Goal: Task Accomplishment & Management: Complete application form

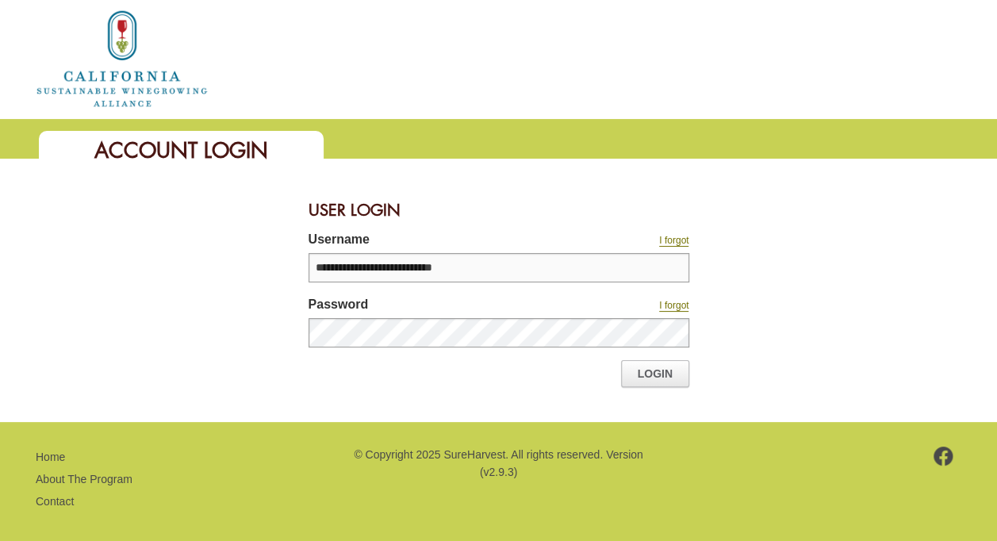
click at [489, 274] on input "**********" at bounding box center [498, 267] width 381 height 29
type input "**********"
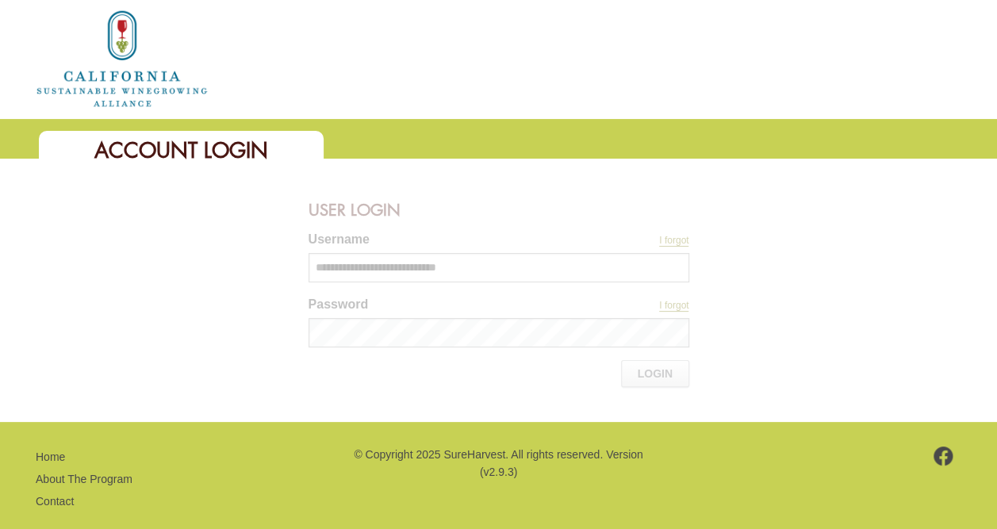
scroll to position [60, 0]
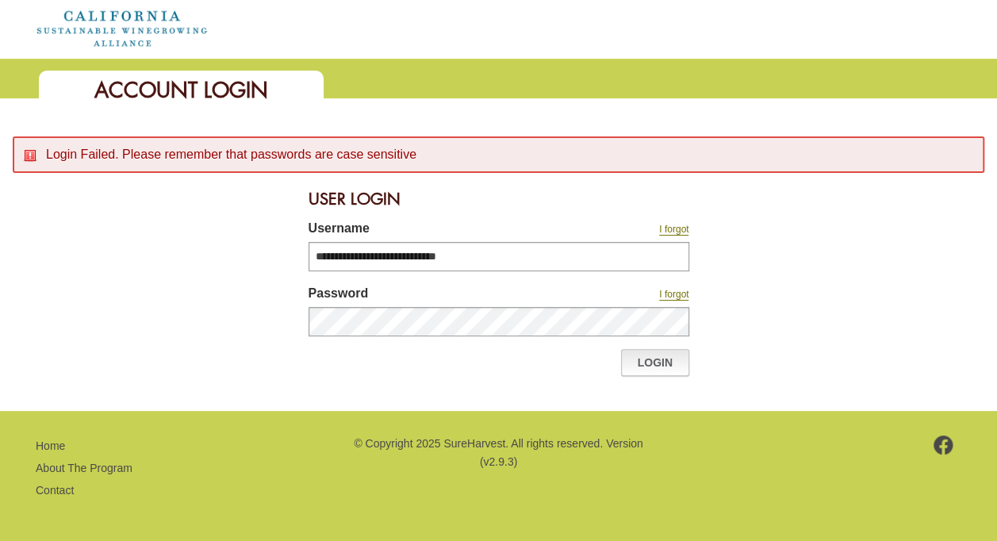
click at [657, 357] on link "Login" at bounding box center [655, 362] width 68 height 27
drag, startPoint x: 622, startPoint y: 336, endPoint x: 514, endPoint y: 257, distance: 133.9
click at [514, 257] on input "**********" at bounding box center [498, 256] width 381 height 29
type input "**********"
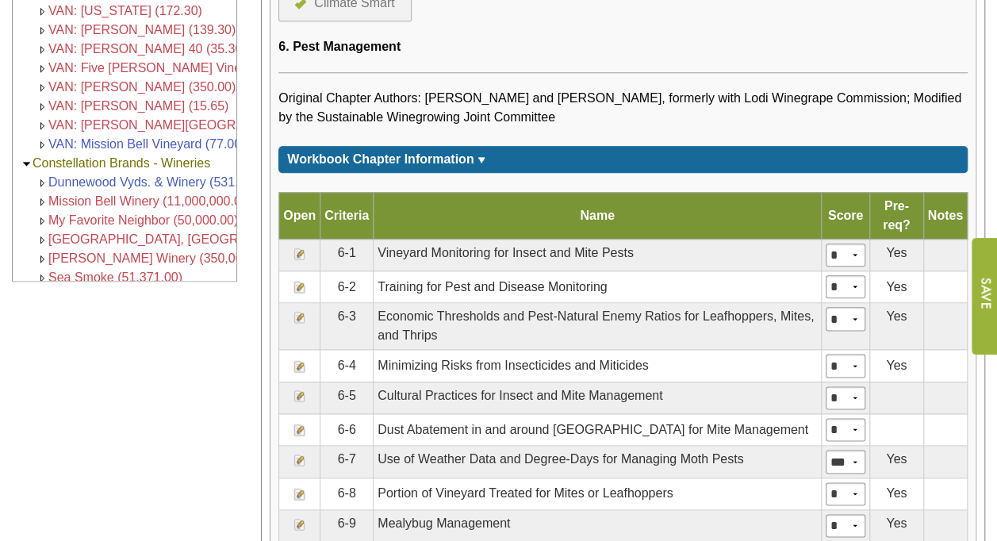
scroll to position [804, 0]
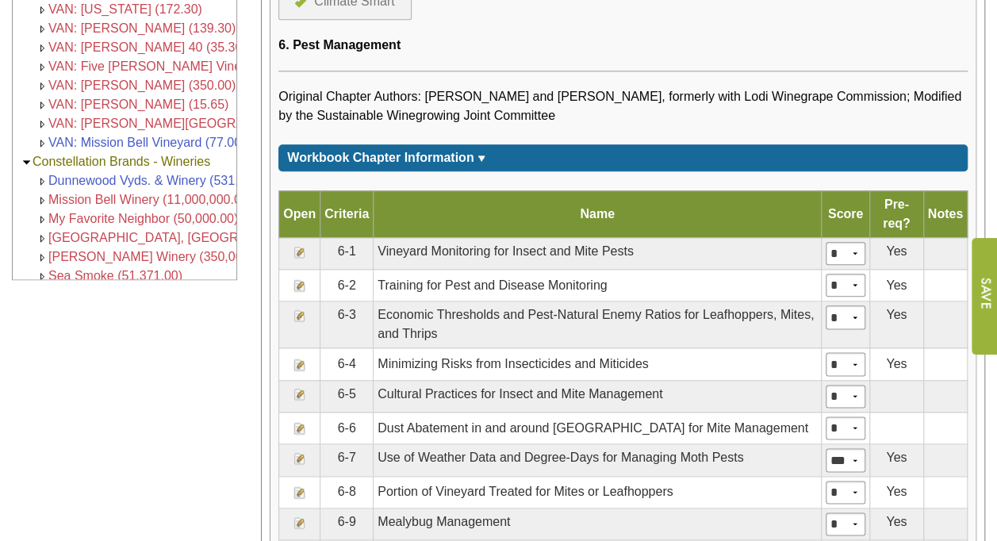
click at [301, 358] on img at bounding box center [299, 364] width 13 height 13
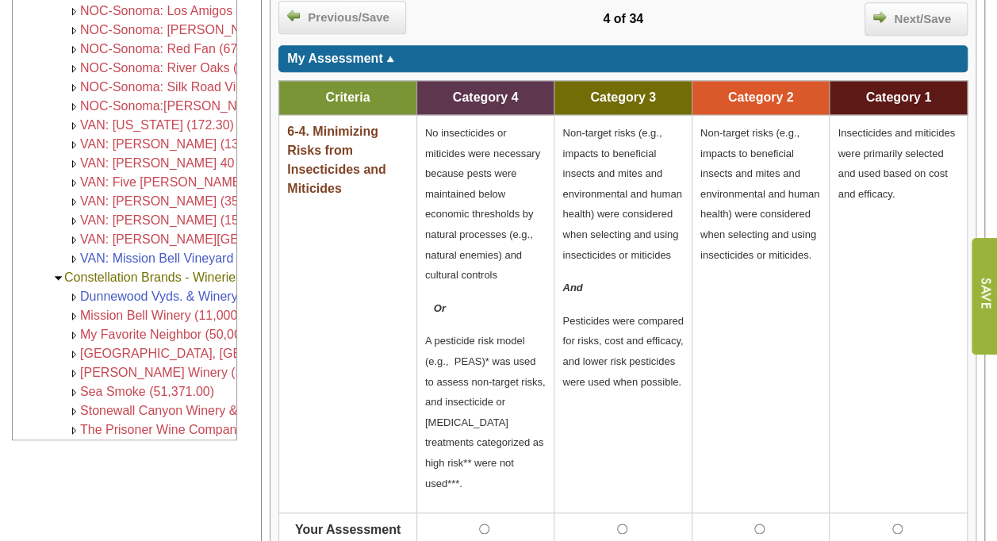
scroll to position [645, 0]
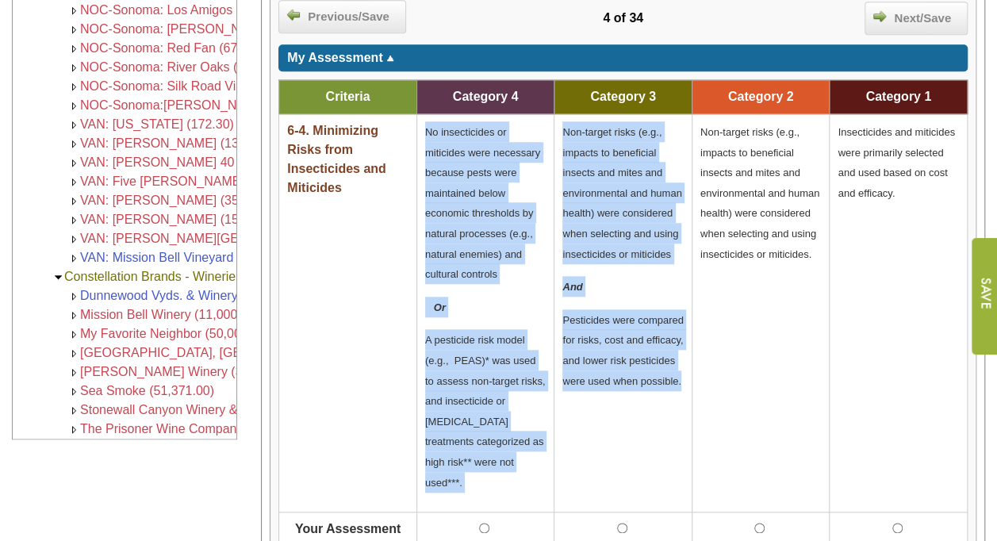
drag, startPoint x: 425, startPoint y: 126, endPoint x: 680, endPoint y: 379, distance: 359.5
click at [680, 379] on tr "6-4. Minimizing Risks from Insecticides and Miticides No insecticides or mitici…" at bounding box center [623, 313] width 688 height 398
copy tr "No insecticides or miticides were necessary because pests were maintained below…"
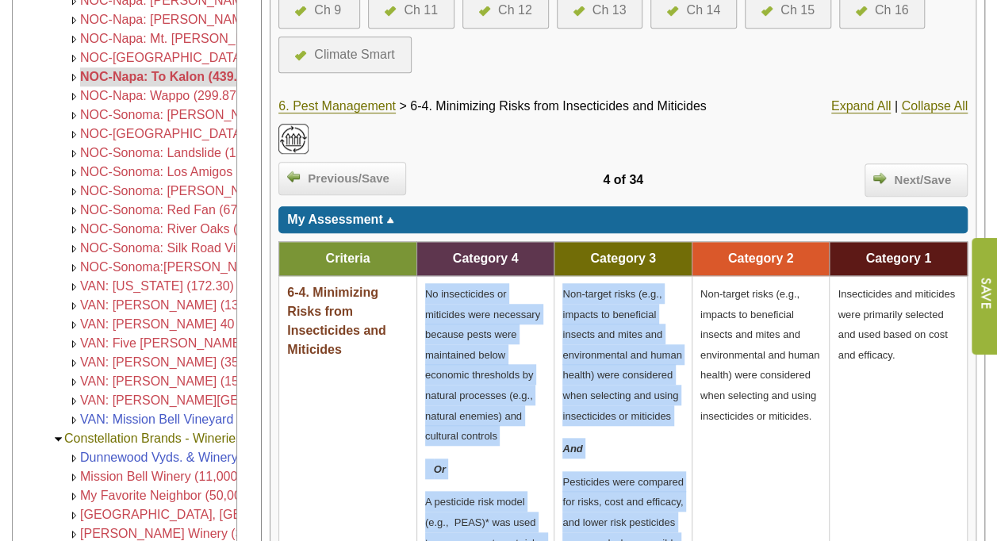
scroll to position [413, 0]
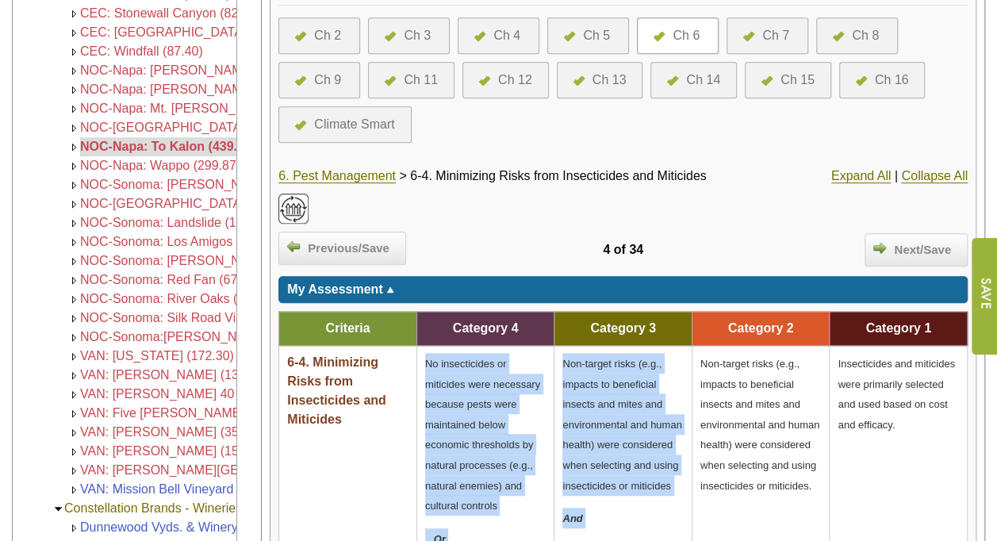
click at [416, 26] on div "Ch 3" at bounding box center [417, 35] width 27 height 19
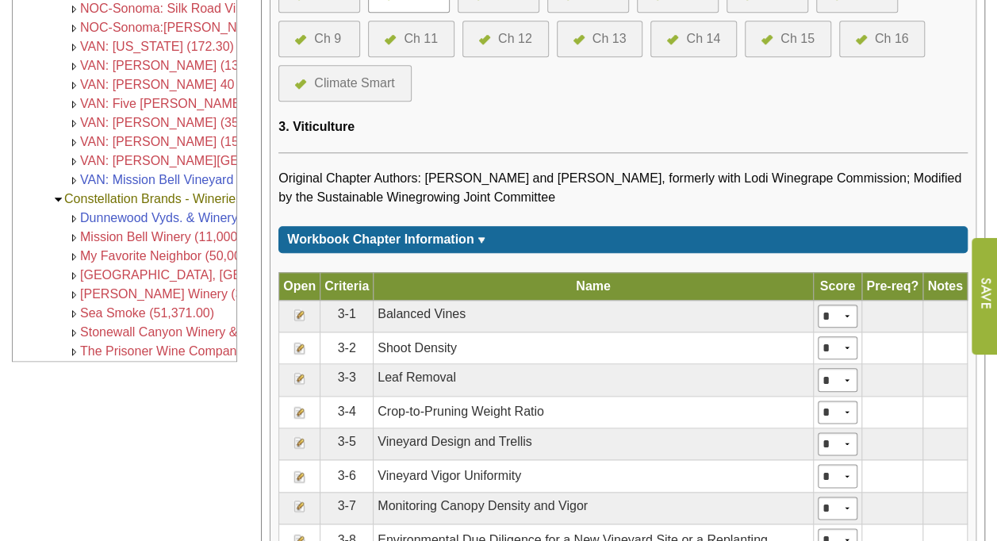
scroll to position [723, 0]
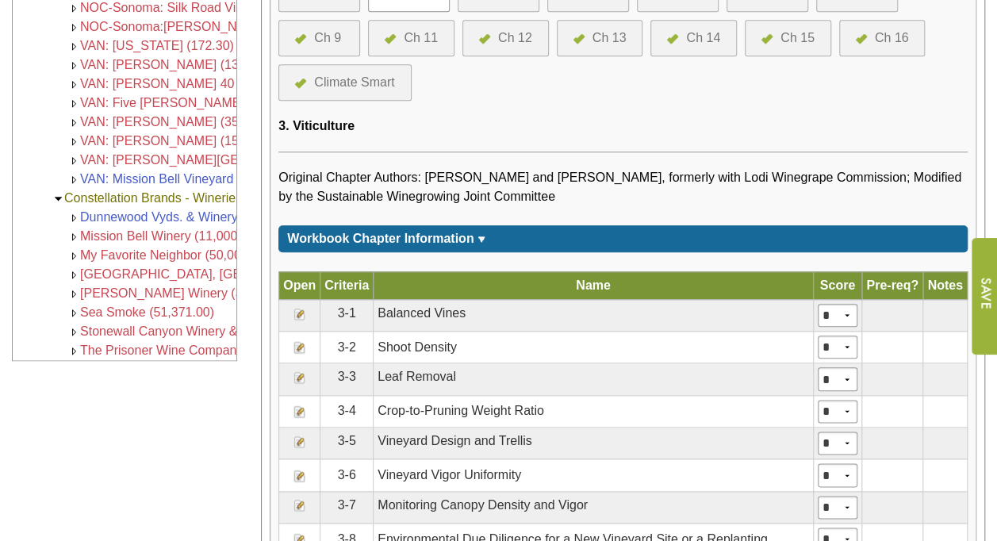
click at [299, 372] on img at bounding box center [299, 377] width 13 height 13
click at [408, 190] on span "Original Chapter Authors: Clifford P. Ohmart and Stephen K. Matthiasson, former…" at bounding box center [619, 187] width 683 height 33
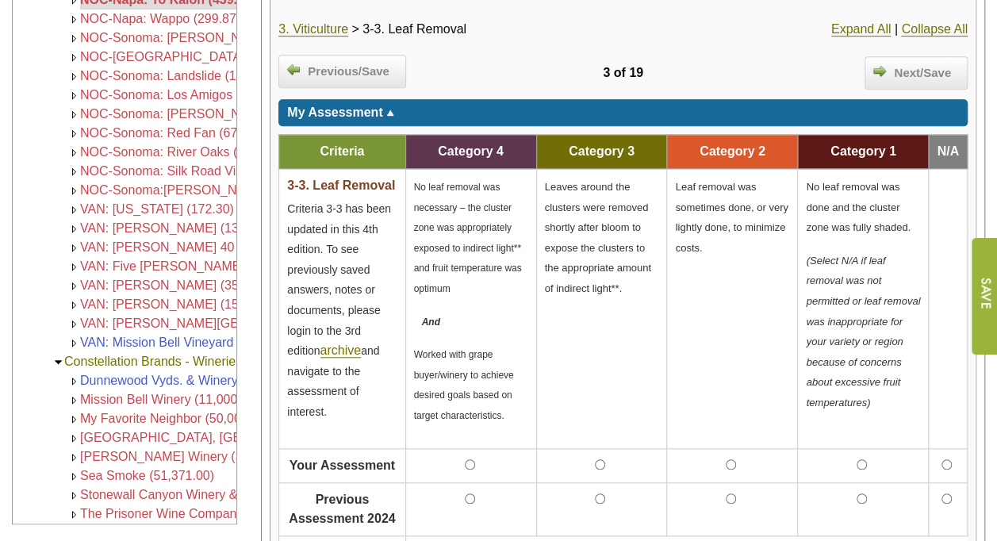
scroll to position [561, 0]
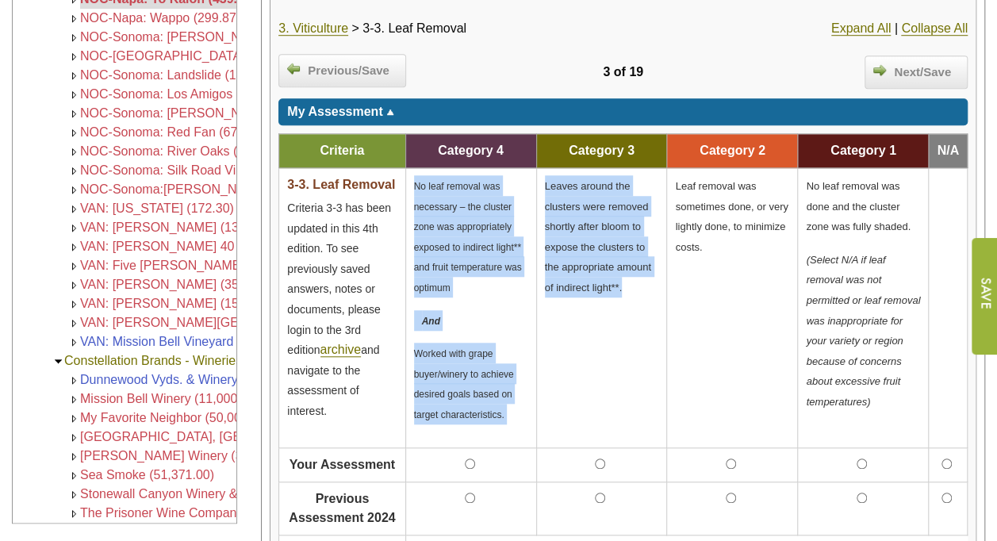
drag, startPoint x: 415, startPoint y: 181, endPoint x: 629, endPoint y: 347, distance: 270.8
click at [629, 347] on tr "3-3. Leaf Removal Criteria 3-3 has been updated in this 4th edition. To see pre…" at bounding box center [623, 308] width 688 height 280
click at [591, 227] on p "Leaves around the clusters were removed shortly after bloom to expose the clust…" at bounding box center [602, 236] width 114 height 122
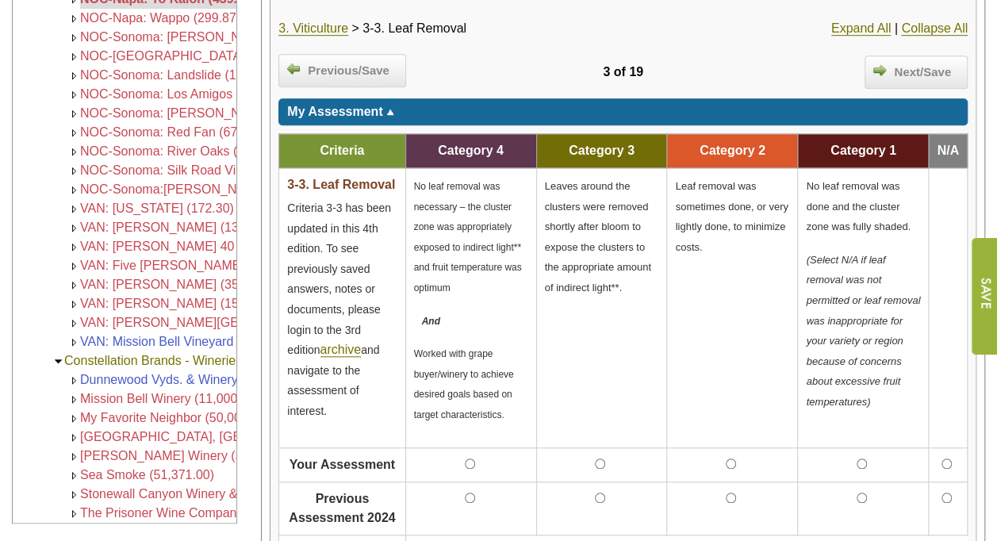
click at [591, 227] on p "Leaves around the clusters were removed shortly after bloom to expose the clust…" at bounding box center [602, 236] width 114 height 122
drag, startPoint x: 591, startPoint y: 227, endPoint x: 565, endPoint y: 336, distance: 112.3
click at [565, 336] on td "Leaves around the clusters were removed shortly after bloom to expose the clust…" at bounding box center [601, 308] width 131 height 280
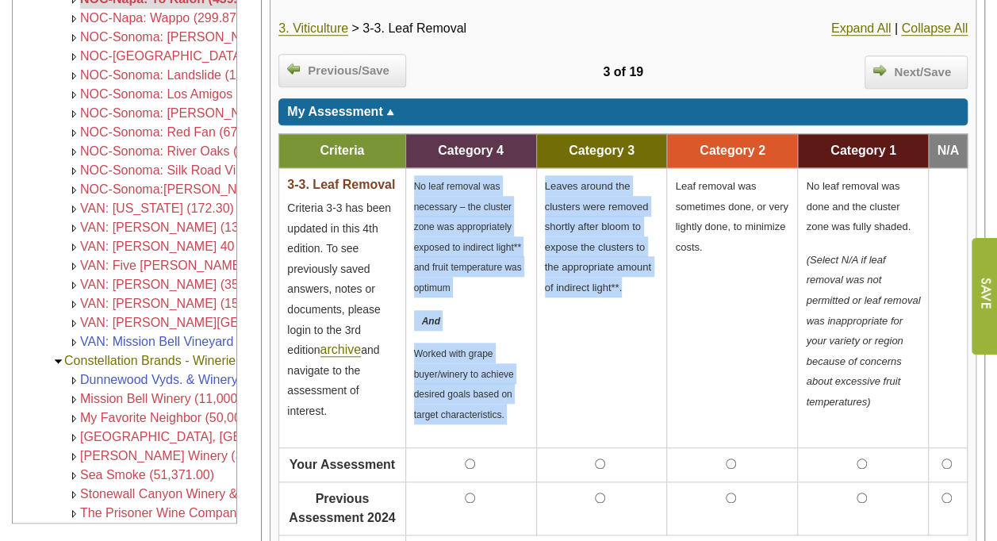
drag, startPoint x: 413, startPoint y: 178, endPoint x: 634, endPoint y: 357, distance: 283.6
click at [634, 357] on tr "3-3. Leaf Removal Criteria 3-3 has been updated in this 4th edition. To see pre…" at bounding box center [623, 308] width 688 height 280
copy tr "No leaf removal was necessary – the cluster zone was appropriately exposed to i…"
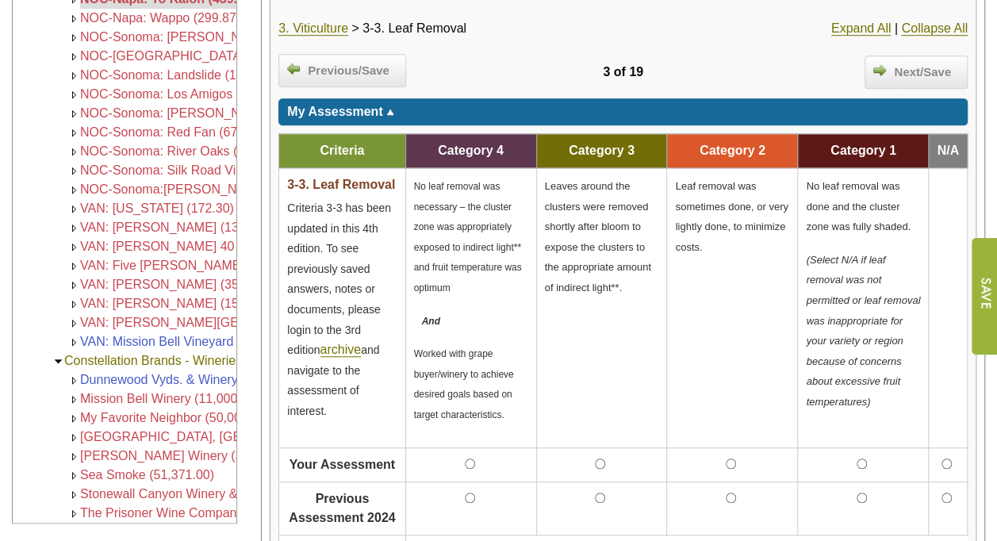
click at [719, 71] on td "3 of 19" at bounding box center [623, 72] width 234 height 36
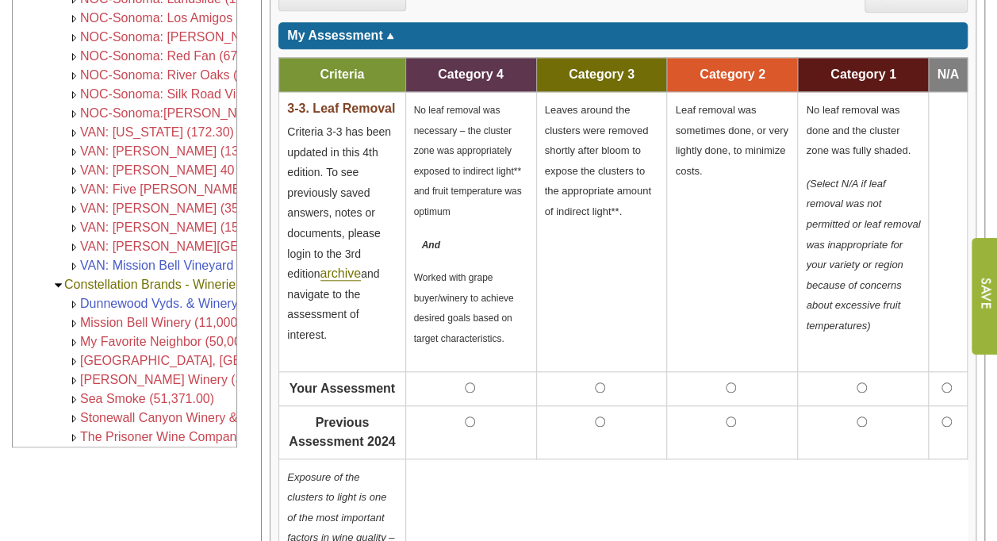
scroll to position [523, 0]
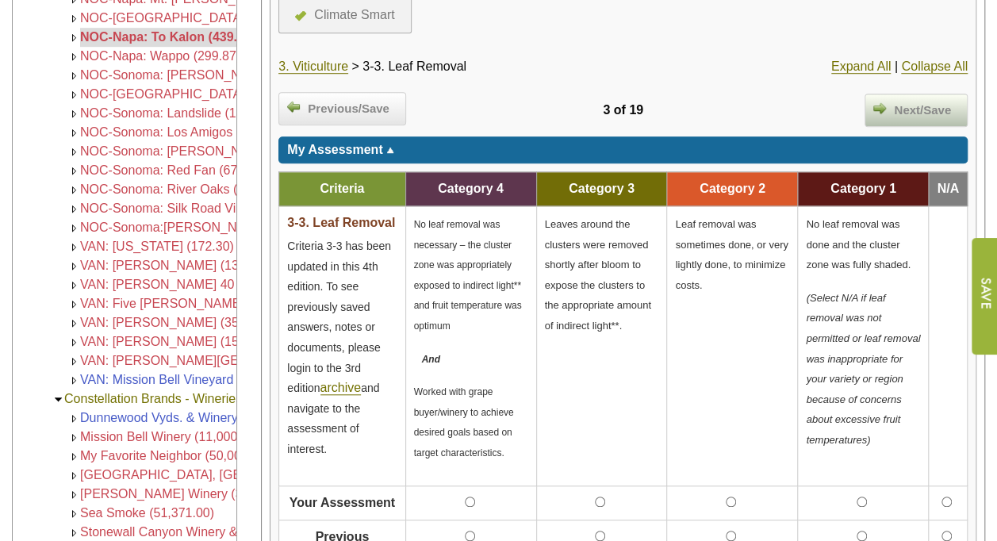
click at [896, 109] on span "Next/Save" at bounding box center [922, 111] width 73 height 18
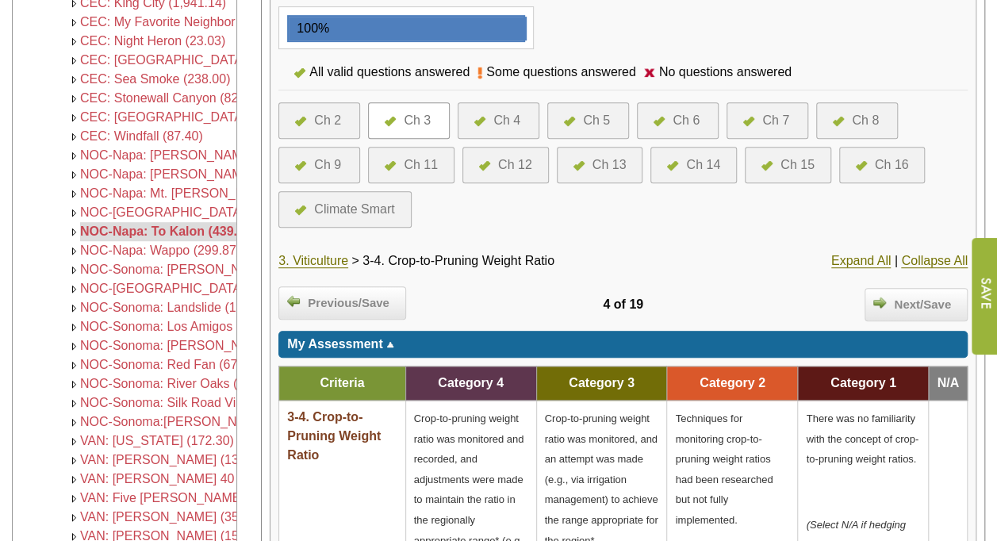
scroll to position [330, 0]
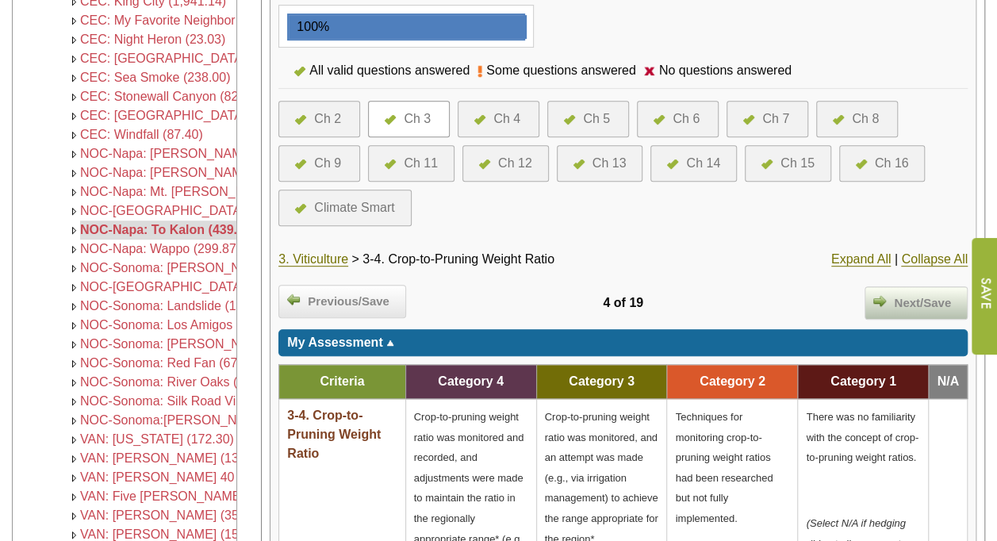
click at [880, 309] on div "Next/Save" at bounding box center [915, 302] width 103 height 33
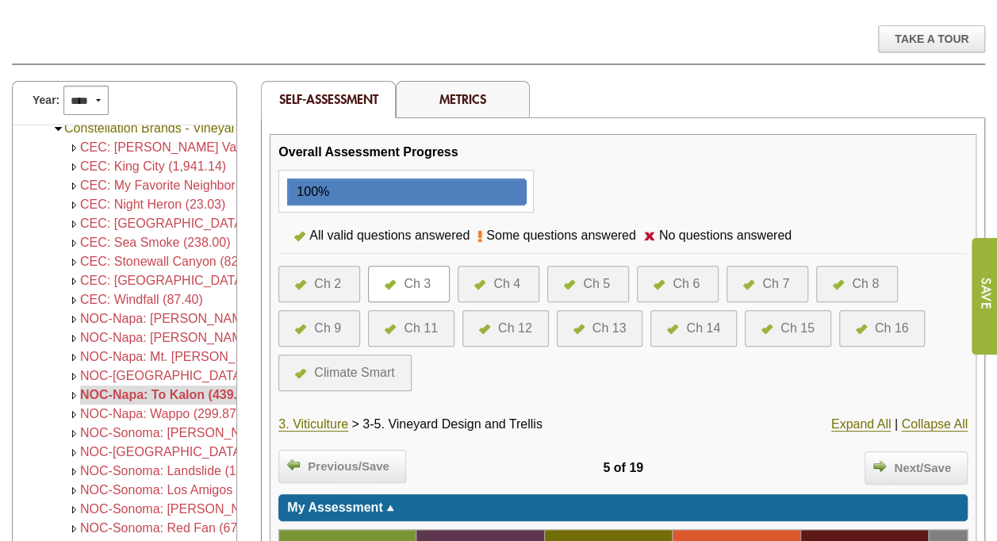
scroll to position [144, 0]
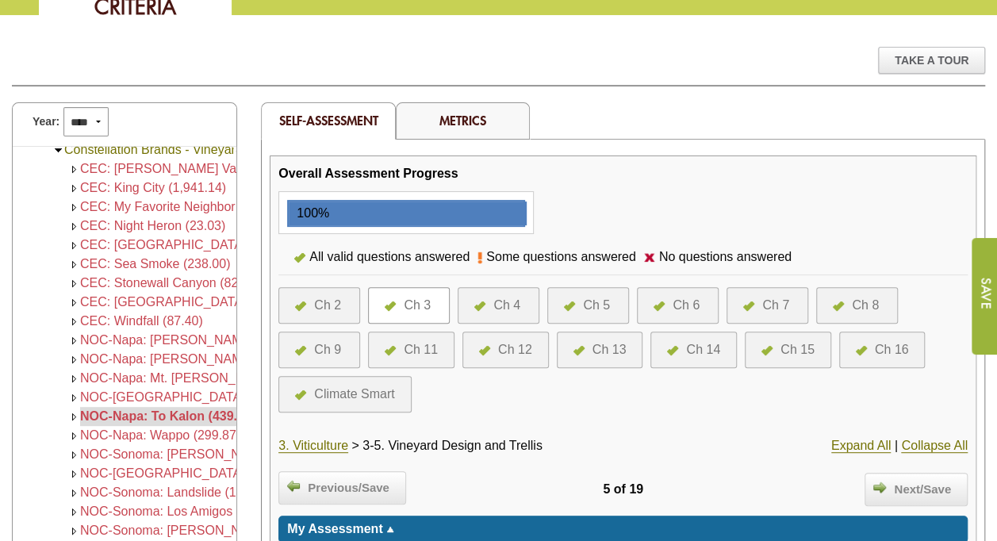
click at [412, 312] on div "Ch 3" at bounding box center [409, 305] width 82 height 36
click at [426, 302] on div "Ch 3" at bounding box center [417, 305] width 27 height 19
click at [308, 439] on link "3. Viticulture" at bounding box center [313, 446] width 70 height 14
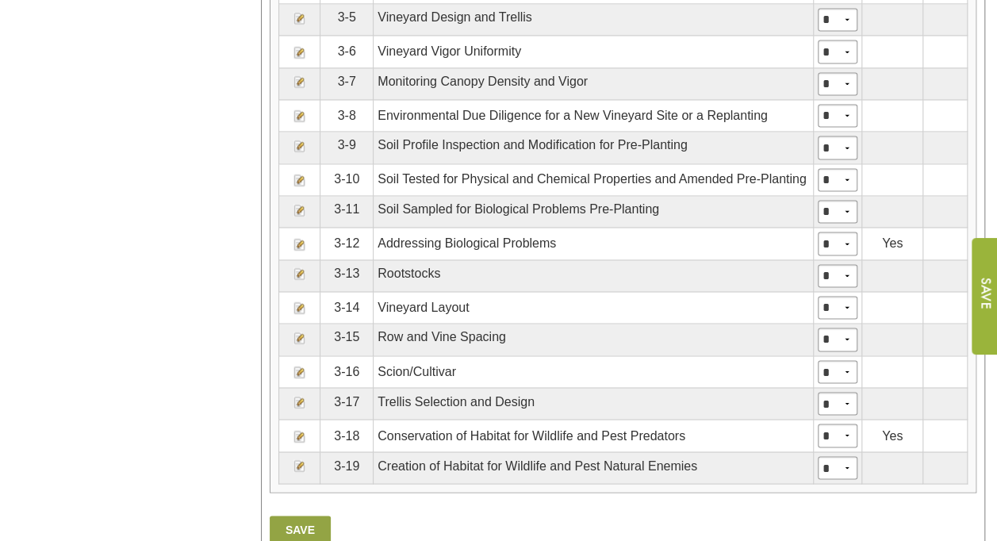
scroll to position [1150, 0]
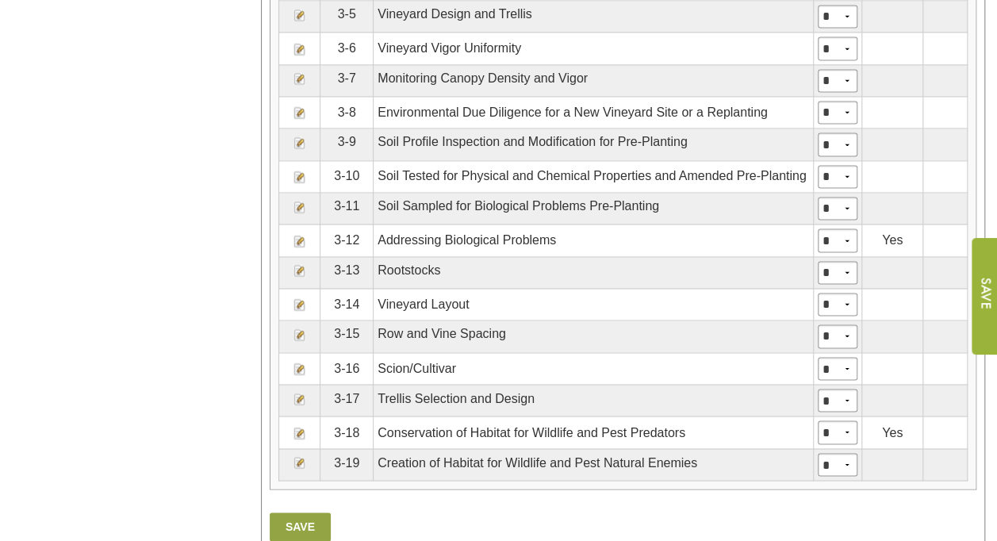
click at [298, 427] on img at bounding box center [299, 433] width 13 height 13
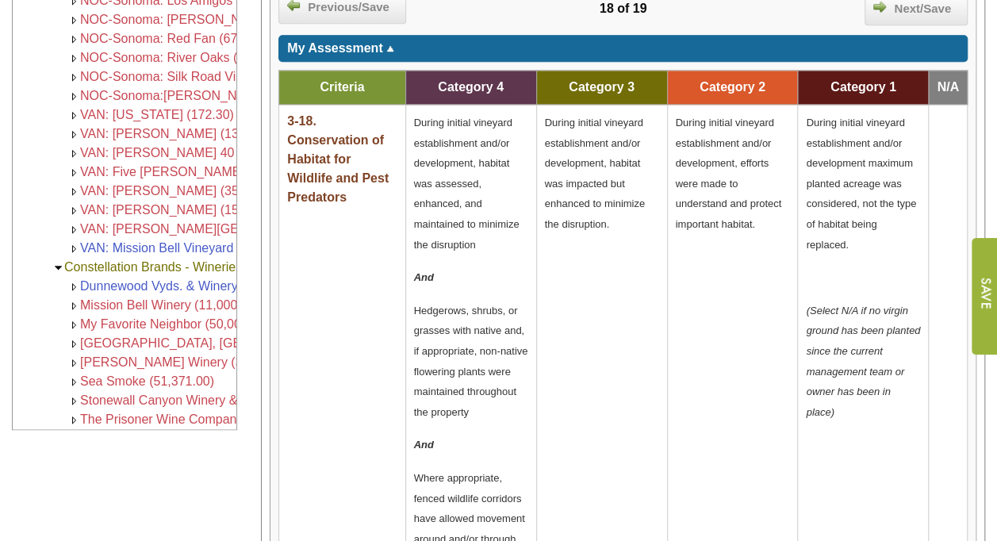
scroll to position [657, 0]
